Goal: Task Accomplishment & Management: Manage account settings

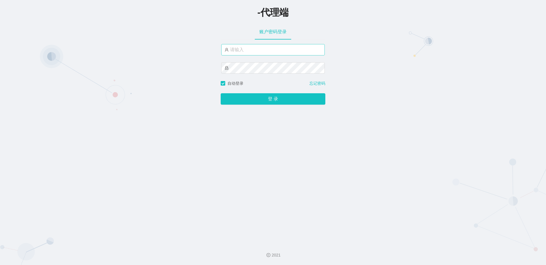
click at [240, 53] on input "text" at bounding box center [273, 49] width 104 height 11
type input "ergou1"
click at [221, 93] on button "登 录" at bounding box center [273, 98] width 105 height 11
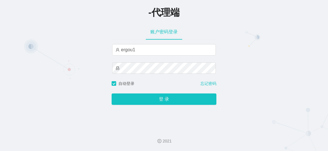
drag, startPoint x: 257, startPoint y: 79, endPoint x: 256, endPoint y: 69, distance: 10.3
click at [257, 79] on div "-代理端 账户密码登录 ergou1 自动登录 忘记密码 登 录" at bounding box center [164, 62] width 328 height 124
click at [233, 49] on div "-代理端 账户密码登录 ergou1 自动登录 忘记密码 登 录" at bounding box center [164, 62] width 328 height 124
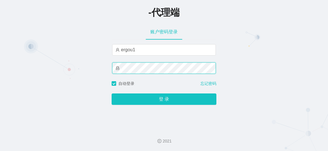
click at [112, 93] on button "登 录" at bounding box center [164, 98] width 105 height 11
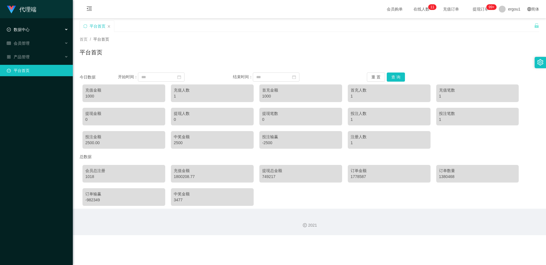
click at [40, 32] on div "数据中心" at bounding box center [36, 29] width 73 height 11
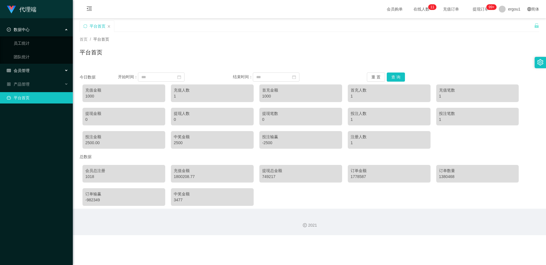
click at [26, 67] on div "会员管理" at bounding box center [36, 70] width 73 height 11
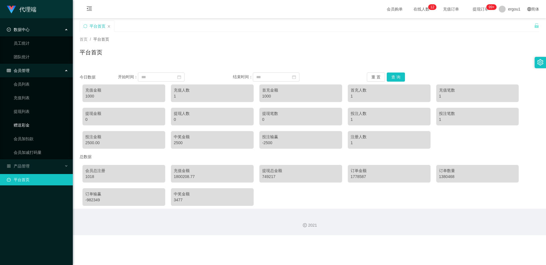
click at [34, 128] on link "赠送彩金" at bounding box center [41, 124] width 55 height 11
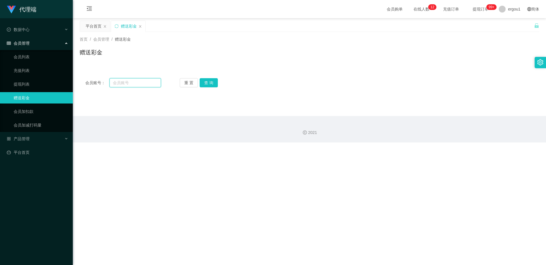
click at [128, 85] on input "text" at bounding box center [135, 82] width 51 height 9
type input "changle01"
click at [214, 82] on button "查 询" at bounding box center [209, 82] width 18 height 9
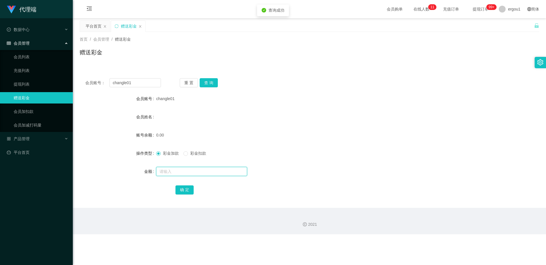
click at [178, 173] on input "text" at bounding box center [201, 171] width 91 height 9
type input "100"
click at [184, 189] on button "确 定" at bounding box center [185, 189] width 18 height 9
click at [144, 82] on input "changle01" at bounding box center [135, 82] width 51 height 9
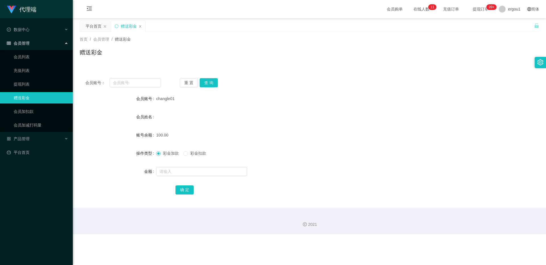
click at [185, 158] on div "彩金加款 彩金扣款" at bounding box center [290, 153] width 268 height 11
drag, startPoint x: 189, startPoint y: 155, endPoint x: 188, endPoint y: 160, distance: 4.6
click at [190, 155] on span "彩金扣款" at bounding box center [198, 153] width 20 height 5
click at [179, 170] on input "text" at bounding box center [201, 171] width 91 height 9
type input "100"
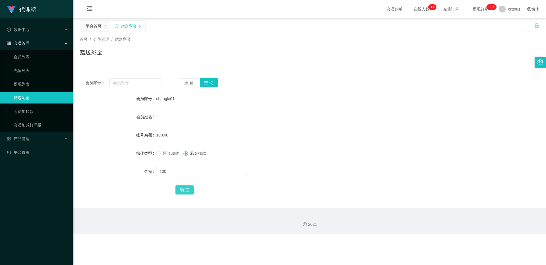
click at [181, 188] on button "确 定" at bounding box center [185, 189] width 18 height 9
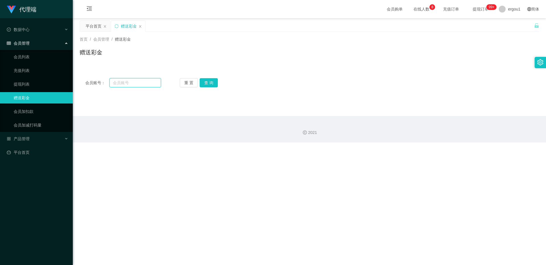
click at [148, 87] on input "text" at bounding box center [135, 82] width 51 height 9
type input "changle01"
click at [209, 84] on button "查 询" at bounding box center [209, 82] width 18 height 9
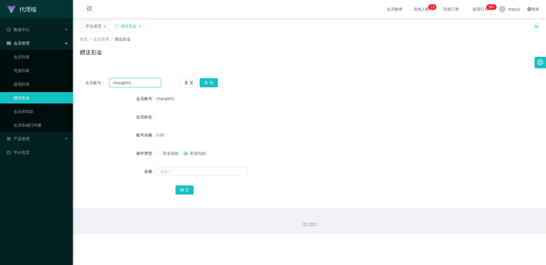
click at [125, 84] on input "changle01" at bounding box center [135, 82] width 51 height 9
paste input "Tanyeewen"
type input "Tanyeewen"
click at [204, 84] on button "查 询" at bounding box center [209, 82] width 18 height 9
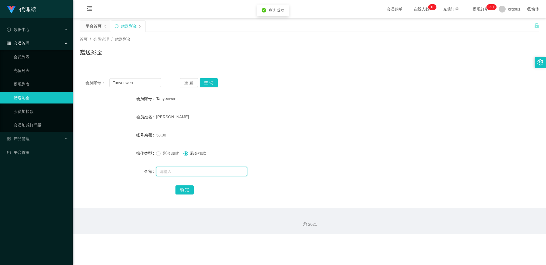
click at [175, 175] on input "text" at bounding box center [201, 171] width 91 height 9
type input "1000"
click at [187, 187] on button "确 定" at bounding box center [185, 189] width 18 height 9
click at [167, 154] on span "彩金加款" at bounding box center [171, 153] width 20 height 5
click at [185, 173] on input "text" at bounding box center [201, 171] width 91 height 9
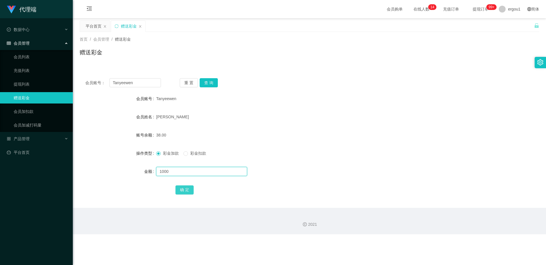
type input "1000"
click at [187, 190] on button "确 定" at bounding box center [185, 189] width 18 height 9
click at [221, 134] on div "1038.00" at bounding box center [290, 134] width 268 height 11
click at [140, 86] on input "Tanyeewen" at bounding box center [135, 82] width 51 height 9
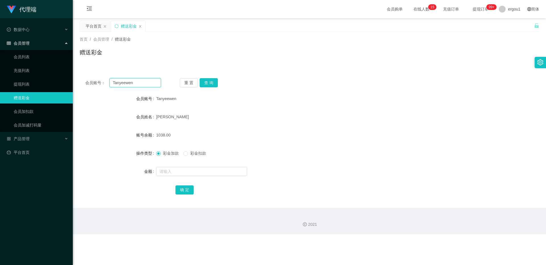
paste input "这是你注册的升级账号，请记住账号跟密码！"
type input "这是你注册的升级账号，请记住账号跟密码！"
click at [164, 60] on div "赠送彩金" at bounding box center [310, 54] width 460 height 13
click at [151, 82] on input "这是你注册的升级账号，请记住账号跟密码！" at bounding box center [135, 82] width 51 height 9
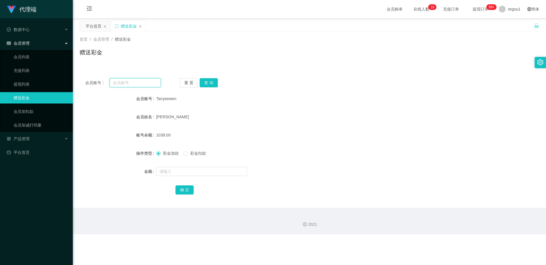
drag, startPoint x: 133, startPoint y: 84, endPoint x: 147, endPoint y: 80, distance: 13.9
click at [133, 84] on input "text" at bounding box center [135, 82] width 51 height 9
paste input "96776345"
type input "96776345"
click at [211, 83] on button "查 询" at bounding box center [209, 82] width 18 height 9
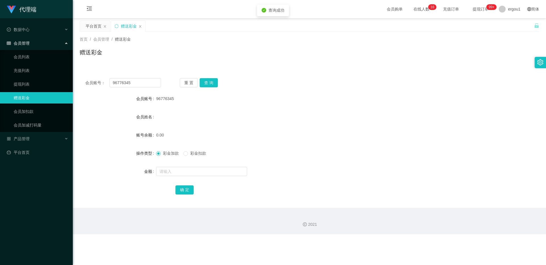
click at [179, 176] on div at bounding box center [290, 171] width 268 height 11
click at [181, 171] on input "text" at bounding box center [201, 171] width 91 height 9
type input "100"
click at [183, 189] on button "确 定" at bounding box center [185, 189] width 18 height 9
click at [211, 83] on button "查 询" at bounding box center [209, 82] width 18 height 9
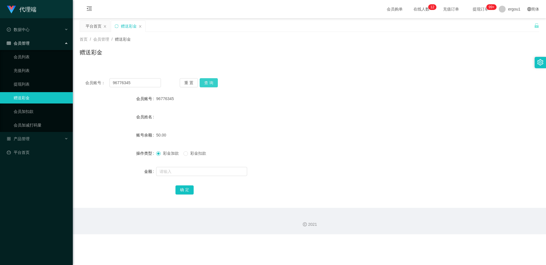
click at [211, 82] on button "查 询" at bounding box center [209, 82] width 18 height 9
click at [210, 83] on button "查 询" at bounding box center [209, 82] width 18 height 9
click at [178, 168] on input "text" at bounding box center [201, 171] width 91 height 9
type input "100"
click at [180, 187] on button "确 定" at bounding box center [185, 189] width 18 height 9
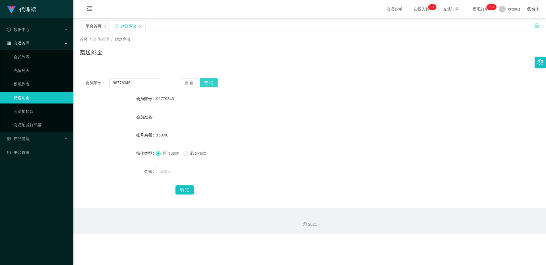
click at [207, 82] on button "查 询" at bounding box center [209, 82] width 18 height 9
click at [216, 82] on button "查 询" at bounding box center [209, 82] width 18 height 9
click at [210, 83] on button "查 询" at bounding box center [209, 82] width 18 height 9
click at [124, 87] on input "96776345" at bounding box center [135, 82] width 51 height 9
click at [124, 86] on input "96776345" at bounding box center [135, 82] width 51 height 9
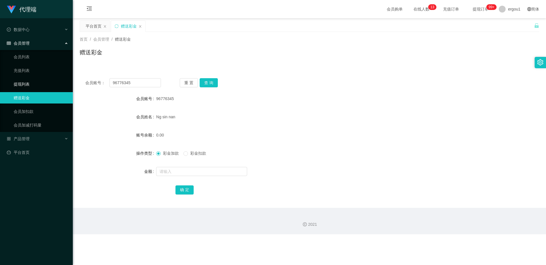
drag, startPoint x: 28, startPoint y: 85, endPoint x: 122, endPoint y: 57, distance: 97.6
click at [28, 85] on link "提现列表" at bounding box center [41, 84] width 55 height 11
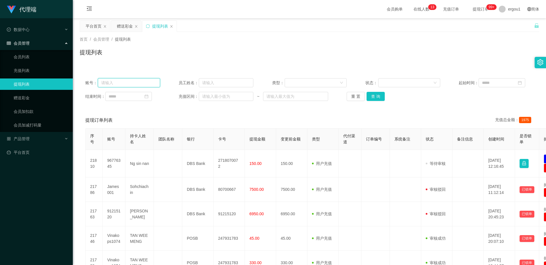
click at [109, 82] on input "text" at bounding box center [129, 82] width 62 height 9
paste input "96776345"
type input "96776345"
click at [372, 96] on button "查 询" at bounding box center [376, 96] width 18 height 9
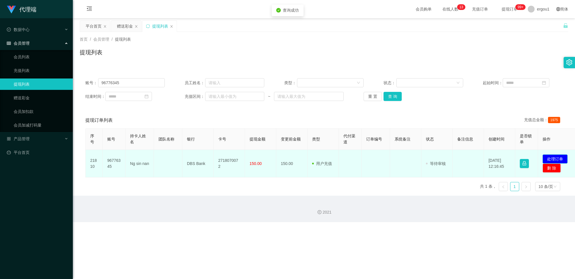
click at [546, 155] on button "处理订单" at bounding box center [554, 158] width 25 height 9
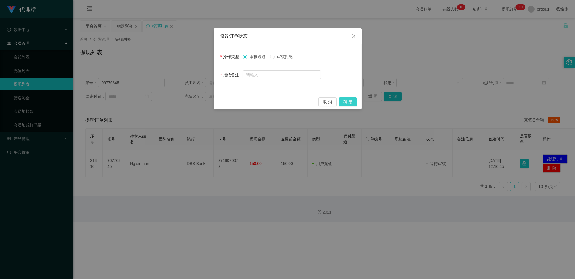
click at [352, 100] on button "确 定" at bounding box center [348, 101] width 18 height 9
